Goal: Task Accomplishment & Management: Use online tool/utility

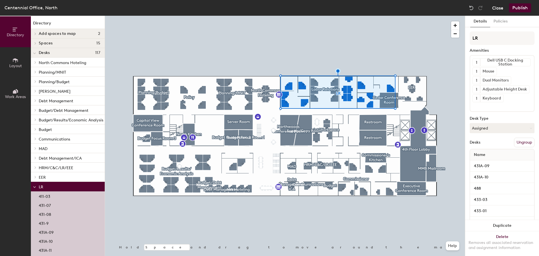
click at [497, 9] on button "Close" at bounding box center [498, 7] width 11 height 9
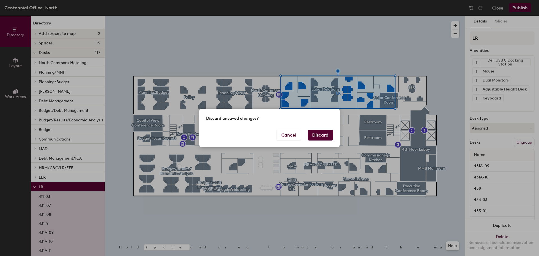
click at [324, 137] on button "Discard" at bounding box center [320, 135] width 25 height 11
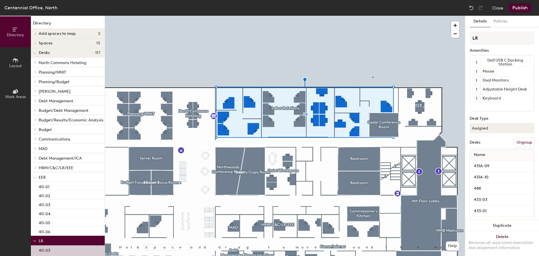
click at [373, 16] on div at bounding box center [285, 16] width 360 height 0
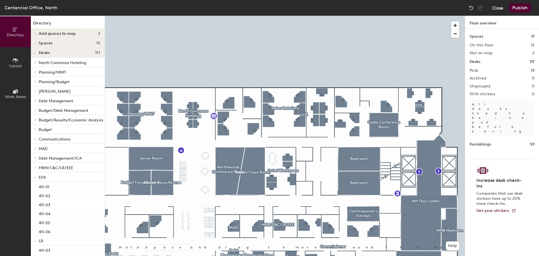
click at [500, 9] on button "Close" at bounding box center [498, 7] width 11 height 9
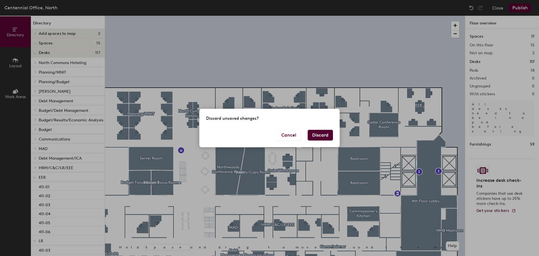
click at [328, 136] on button "Discard" at bounding box center [320, 135] width 25 height 11
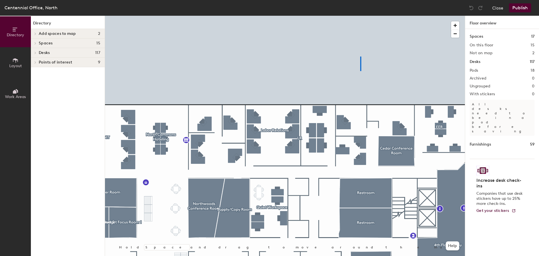
click at [362, 16] on div at bounding box center [285, 16] width 360 height 0
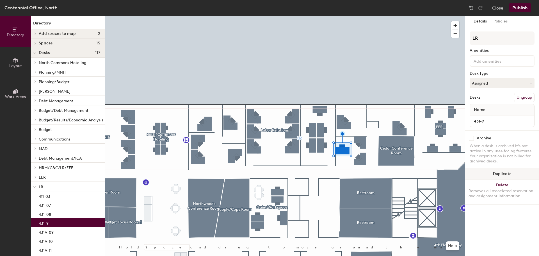
click at [504, 174] on button "Duplicate" at bounding box center [503, 173] width 74 height 11
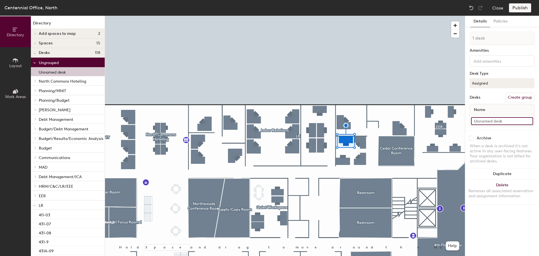
click at [484, 123] on input at bounding box center [502, 121] width 62 height 8
type input "431-10"
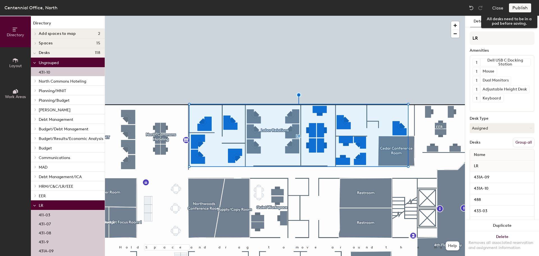
click at [522, 7] on div "Publish" at bounding box center [522, 7] width 26 height 9
click at [523, 10] on div "Publish" at bounding box center [522, 7] width 26 height 9
click at [522, 141] on button "Group all" at bounding box center [524, 143] width 22 height 10
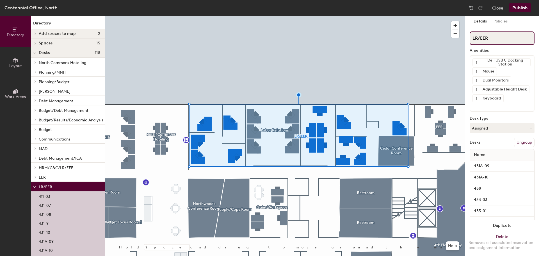
type input "LR/EER"
click at [519, 8] on button "Publish" at bounding box center [520, 7] width 22 height 9
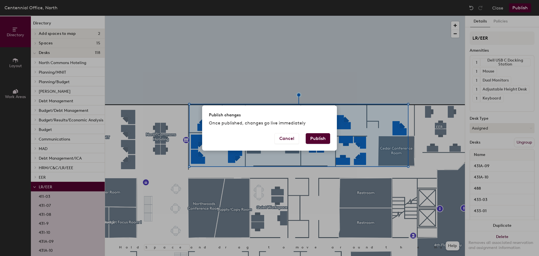
click at [321, 136] on button "Publish" at bounding box center [318, 138] width 24 height 11
